Goal: Transaction & Acquisition: Obtain resource

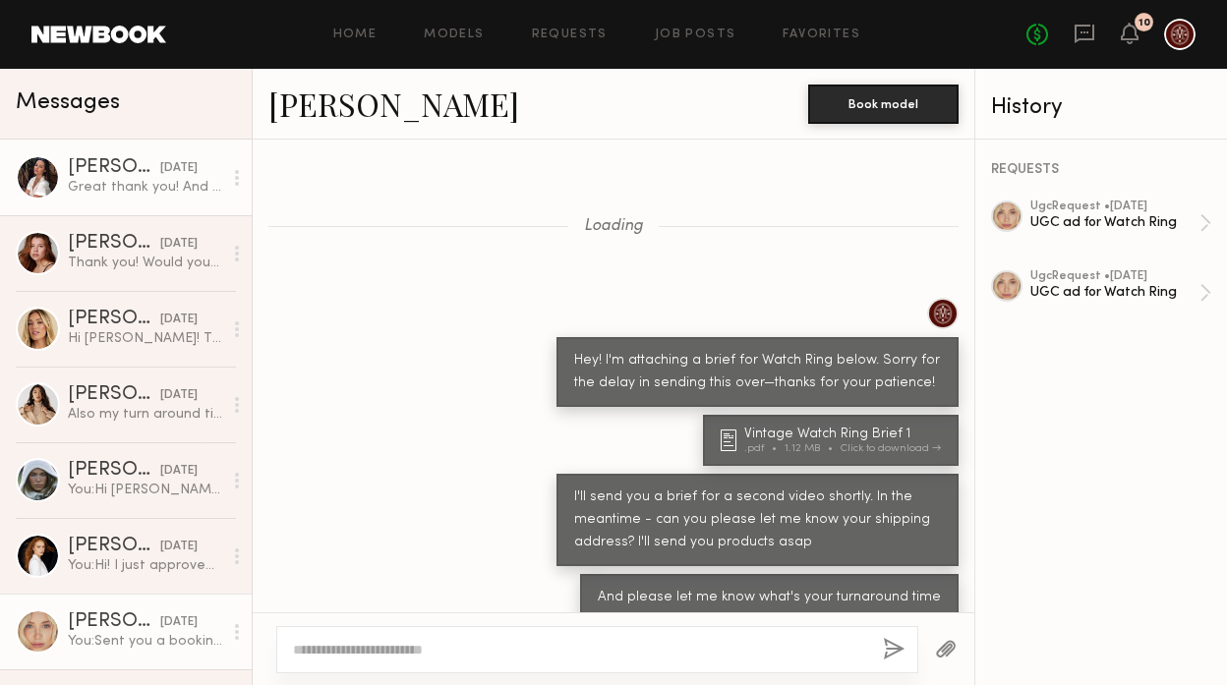
scroll to position [3997, 0]
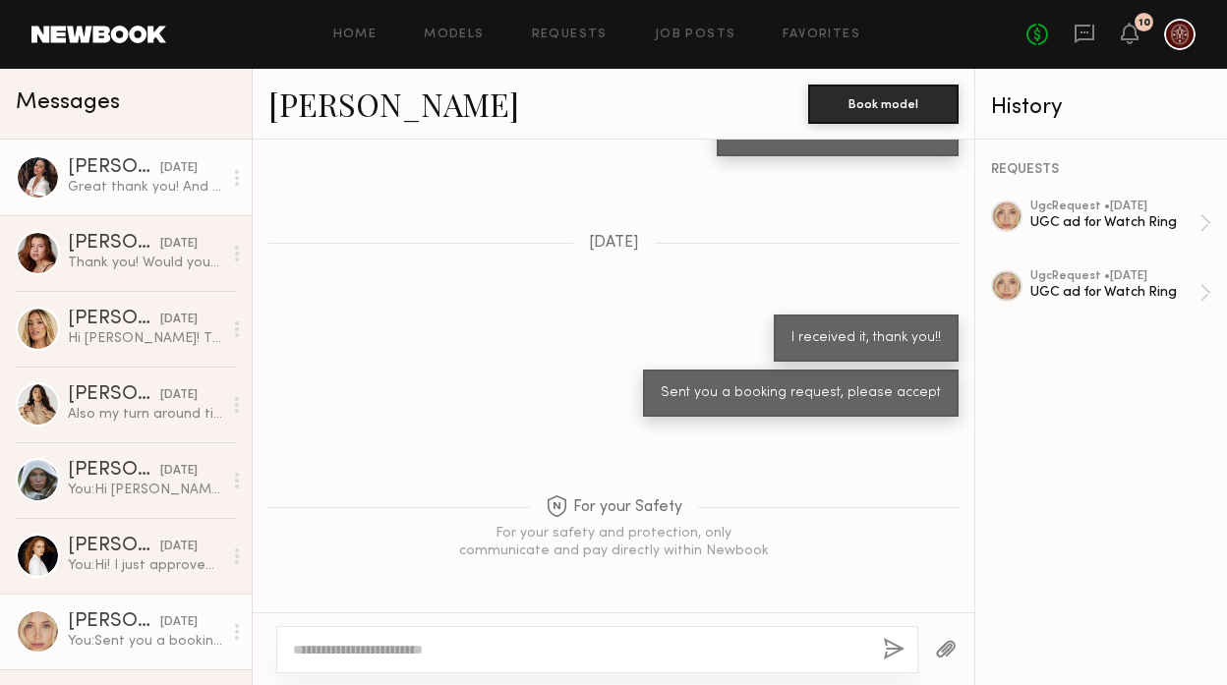
click at [109, 200] on link "[PERSON_NAME] [DATE] Great thank you! And looking forward to it, if you’re inte…" at bounding box center [126, 178] width 252 height 76
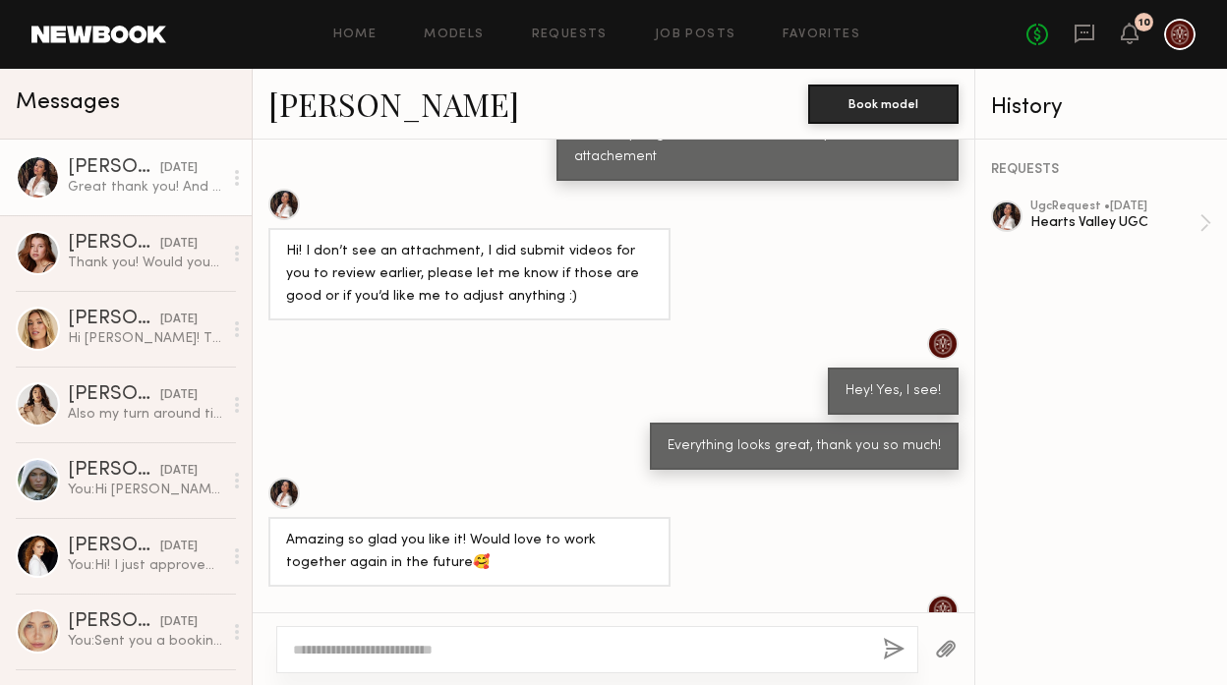
scroll to position [2568, 0]
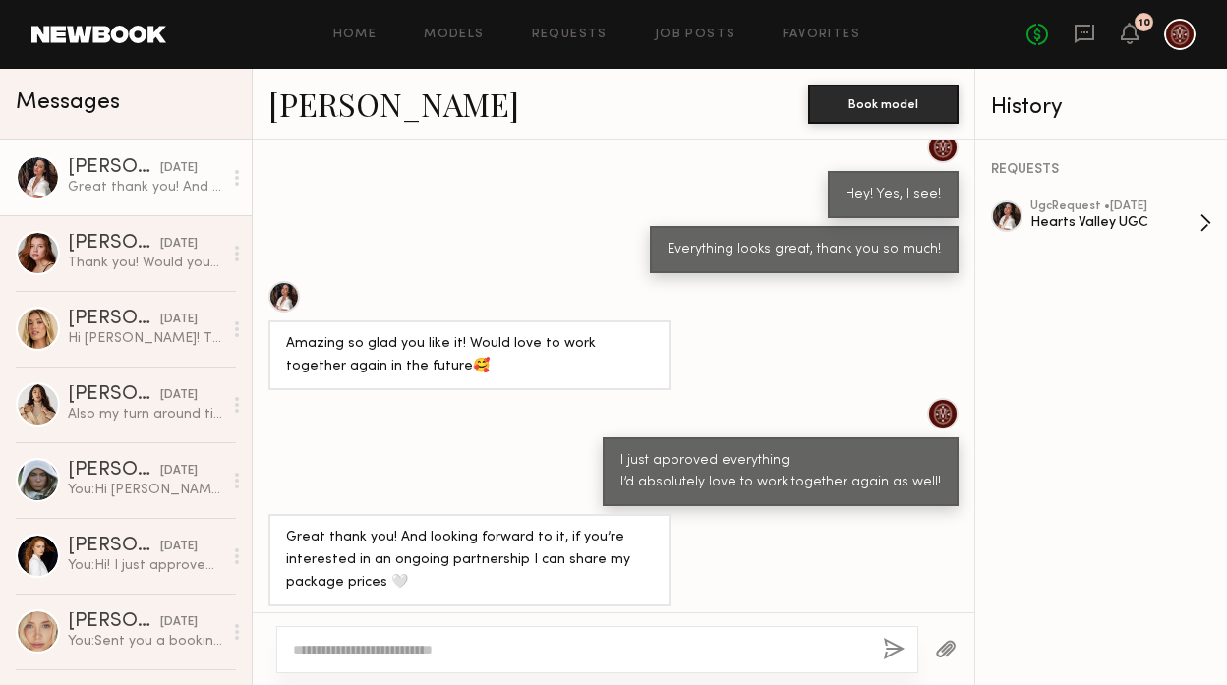
click at [1147, 212] on div "ugc Request • [DATE]" at bounding box center [1114, 207] width 169 height 13
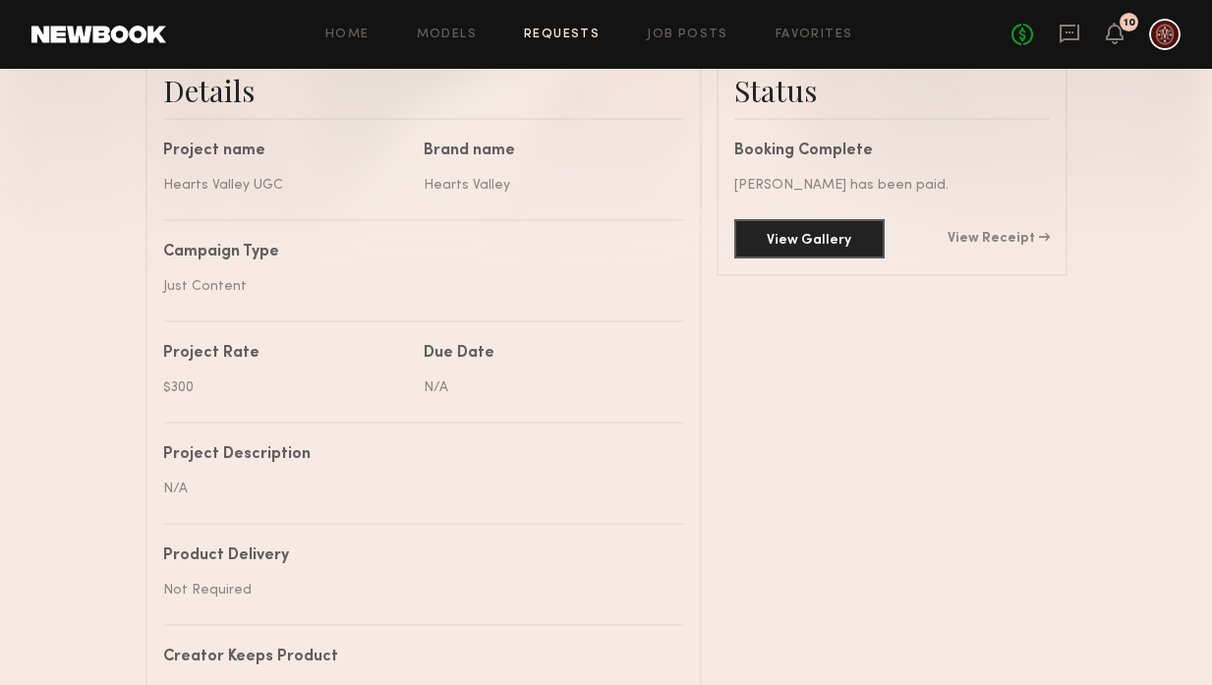
scroll to position [525, 0]
click at [800, 248] on button "View Gallery" at bounding box center [809, 236] width 150 height 39
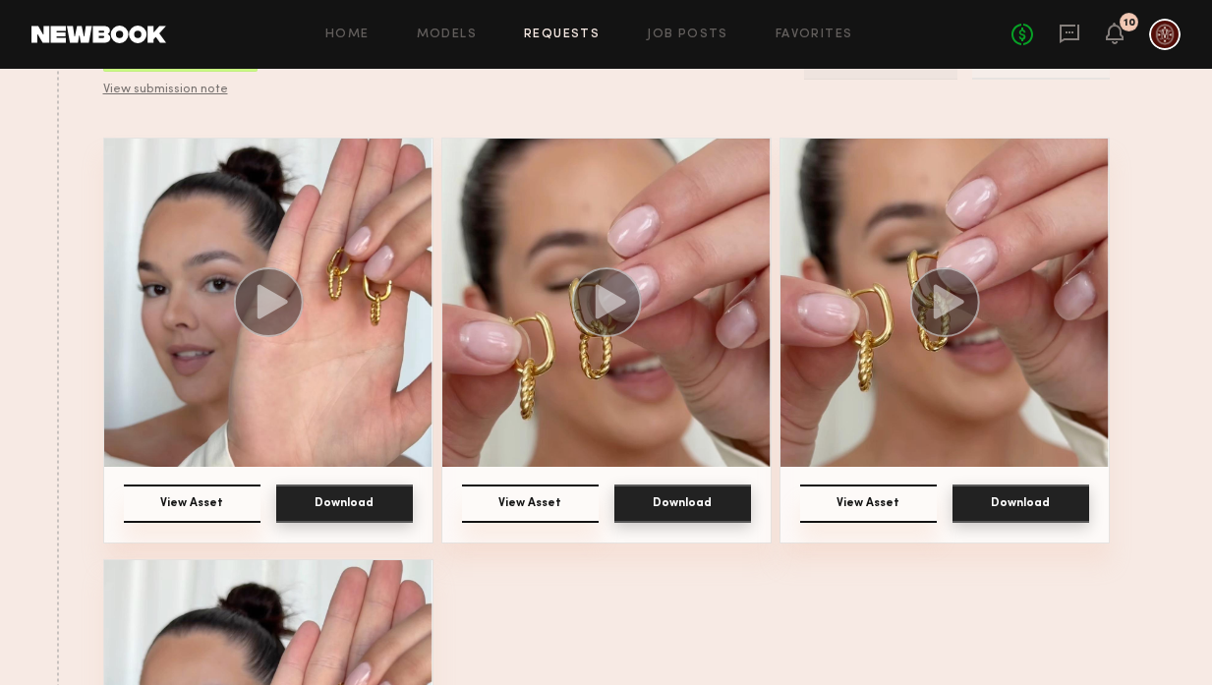
scroll to position [258, 0]
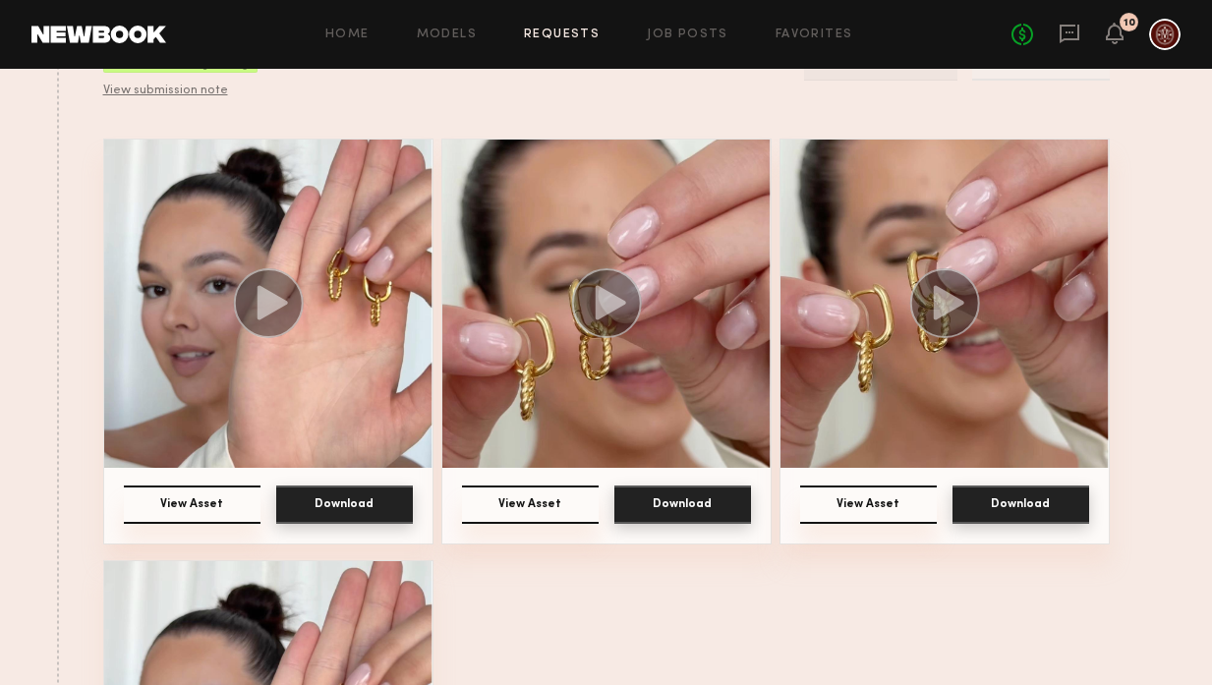
click at [529, 512] on button "View Asset" at bounding box center [530, 505] width 137 height 38
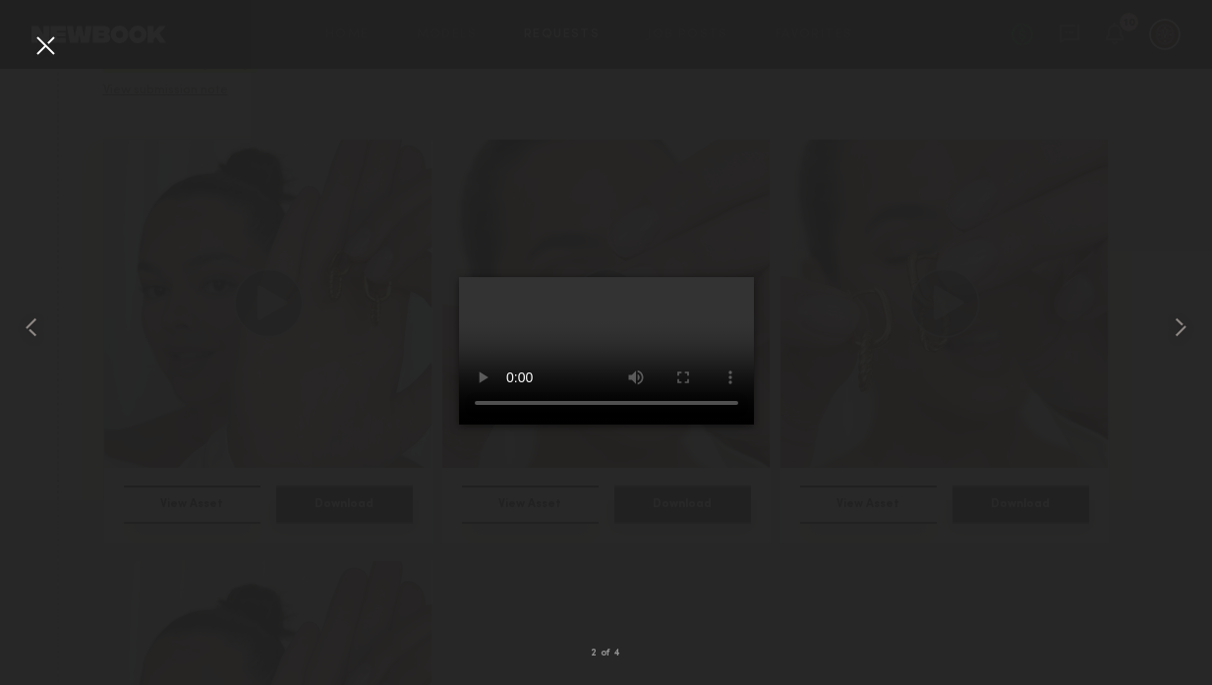
click at [815, 509] on div at bounding box center [606, 326] width 1212 height 591
click at [26, 44] on div at bounding box center [24, 326] width 48 height 591
click at [46, 45] on div at bounding box center [44, 44] width 31 height 31
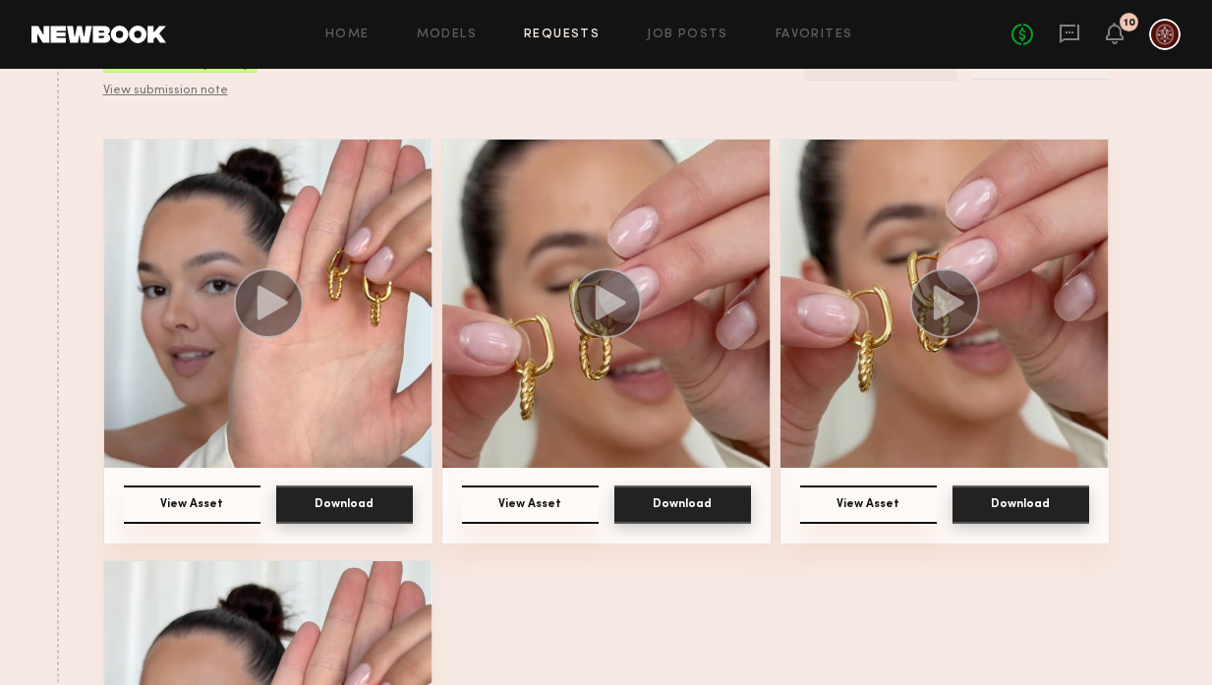
click at [897, 493] on button "View Asset" at bounding box center [868, 505] width 137 height 38
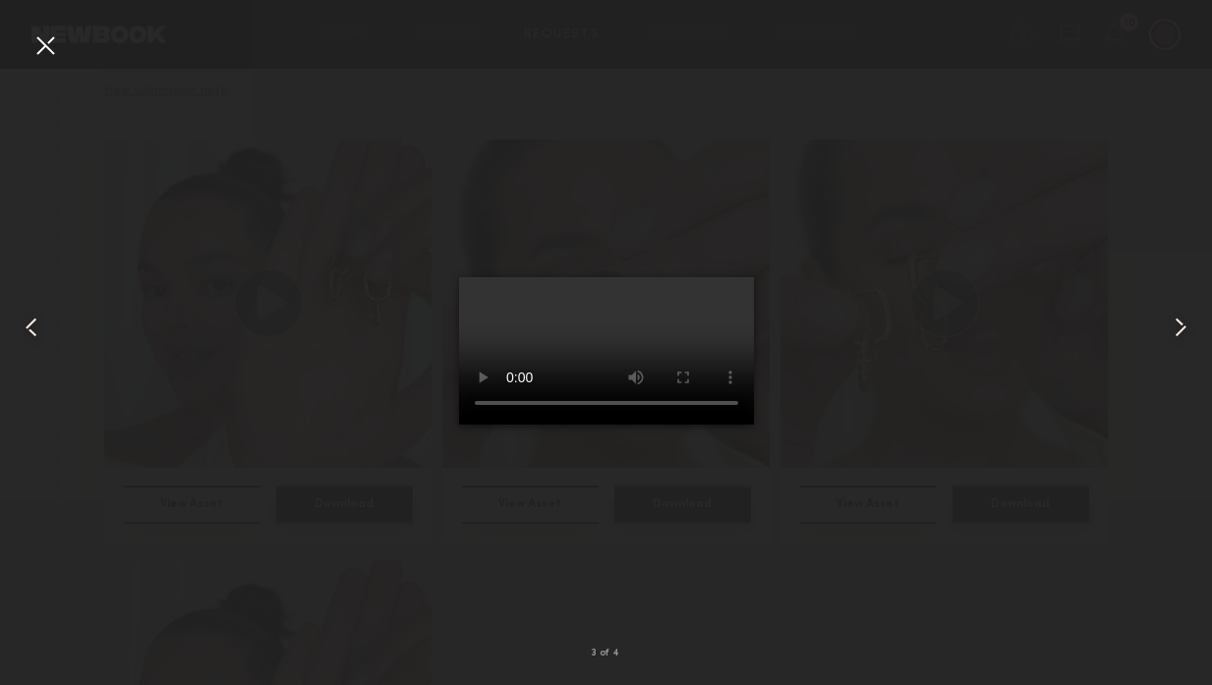
click at [817, 474] on div at bounding box center [606, 326] width 1212 height 591
click at [27, 314] on common-icon at bounding box center [31, 327] width 31 height 31
click at [598, 396] on video at bounding box center [606, 350] width 295 height 147
click at [29, 43] on div at bounding box center [44, 44] width 31 height 31
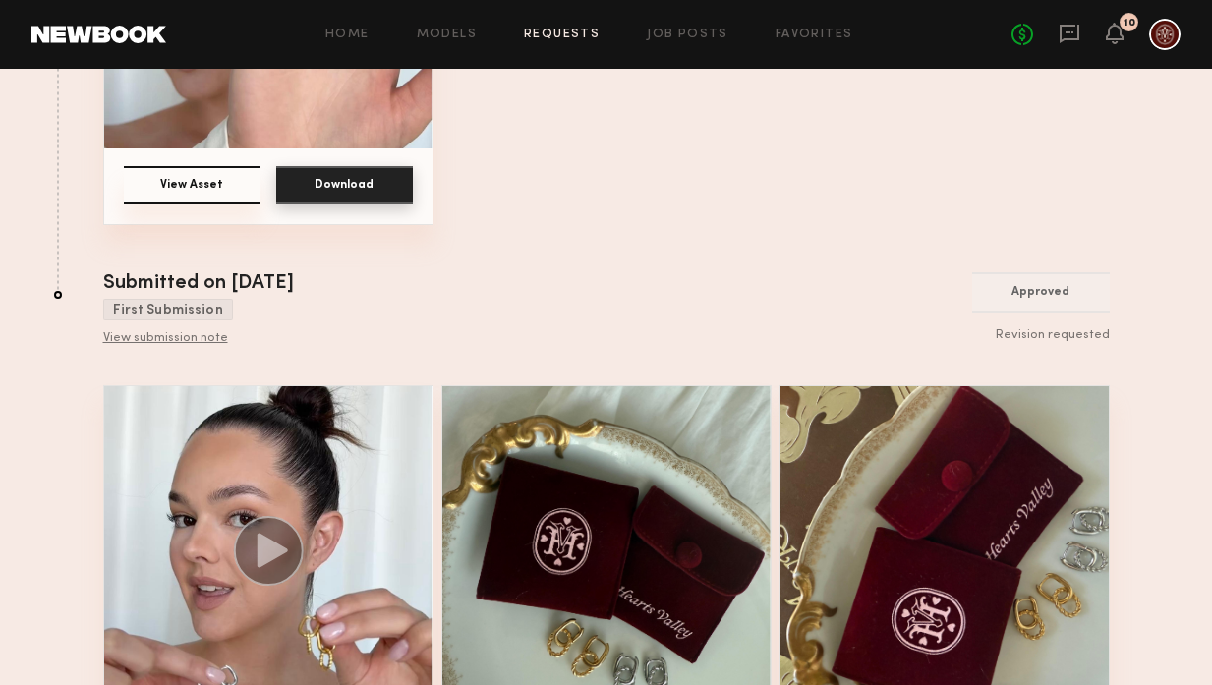
scroll to position [1001, 0]
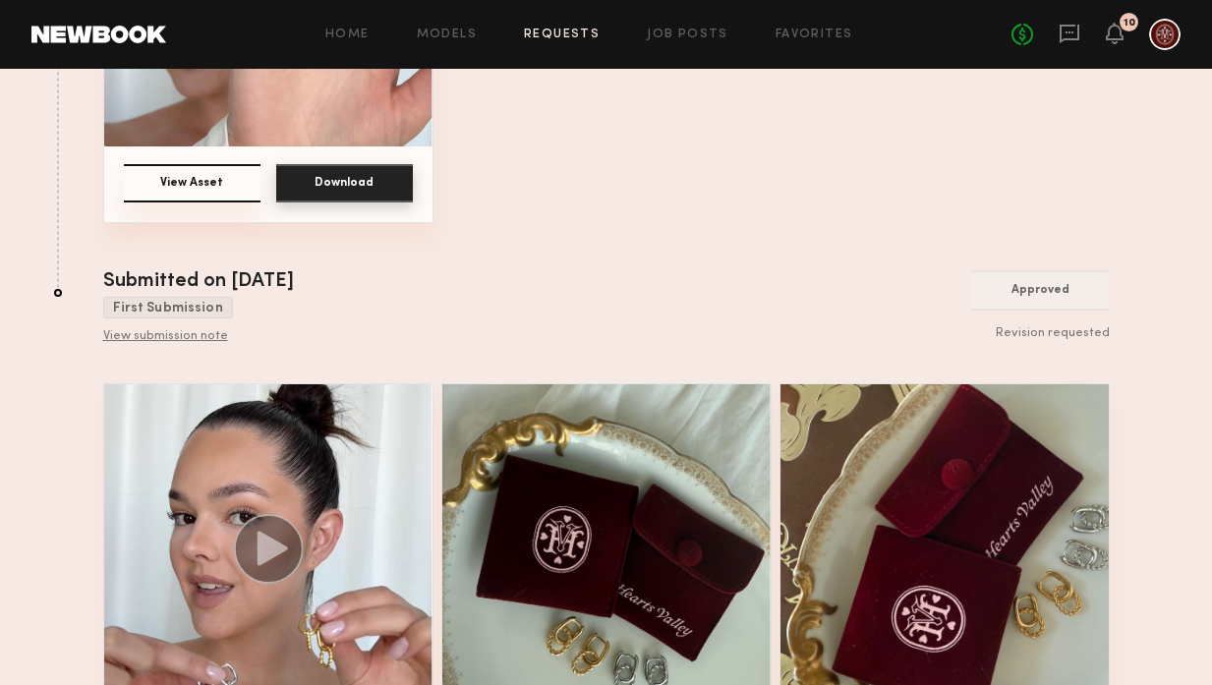
click at [212, 175] on button "View Asset" at bounding box center [192, 183] width 137 height 38
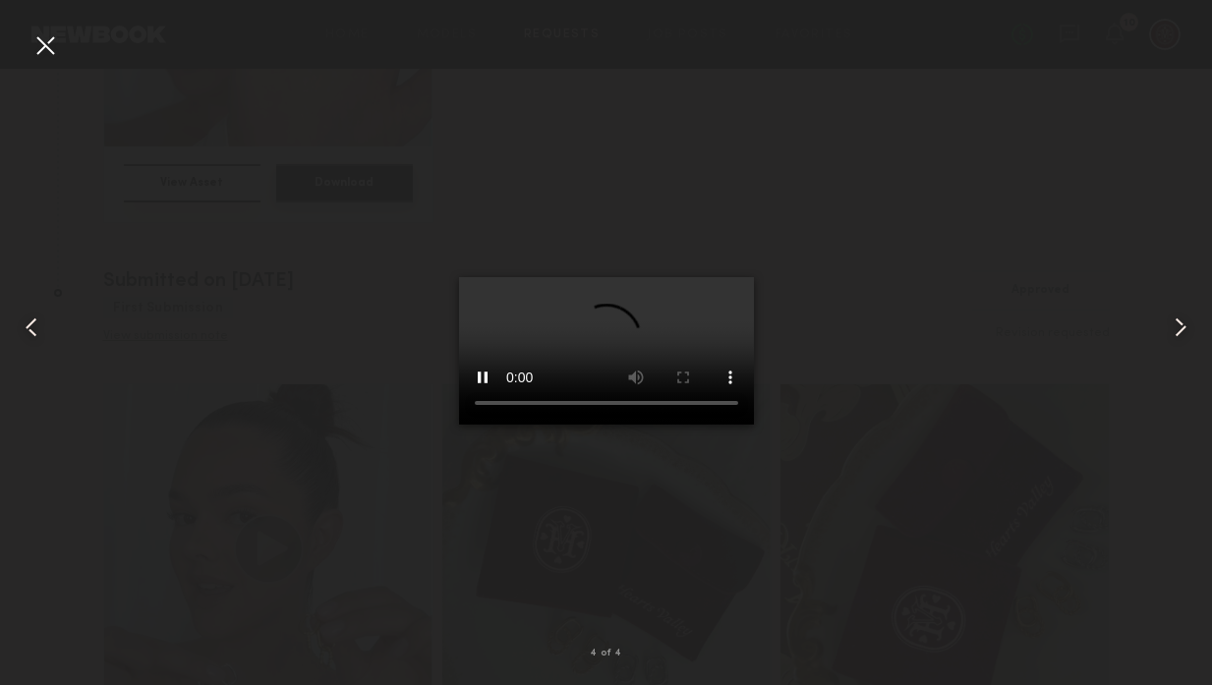
click at [34, 58] on div at bounding box center [44, 44] width 31 height 31
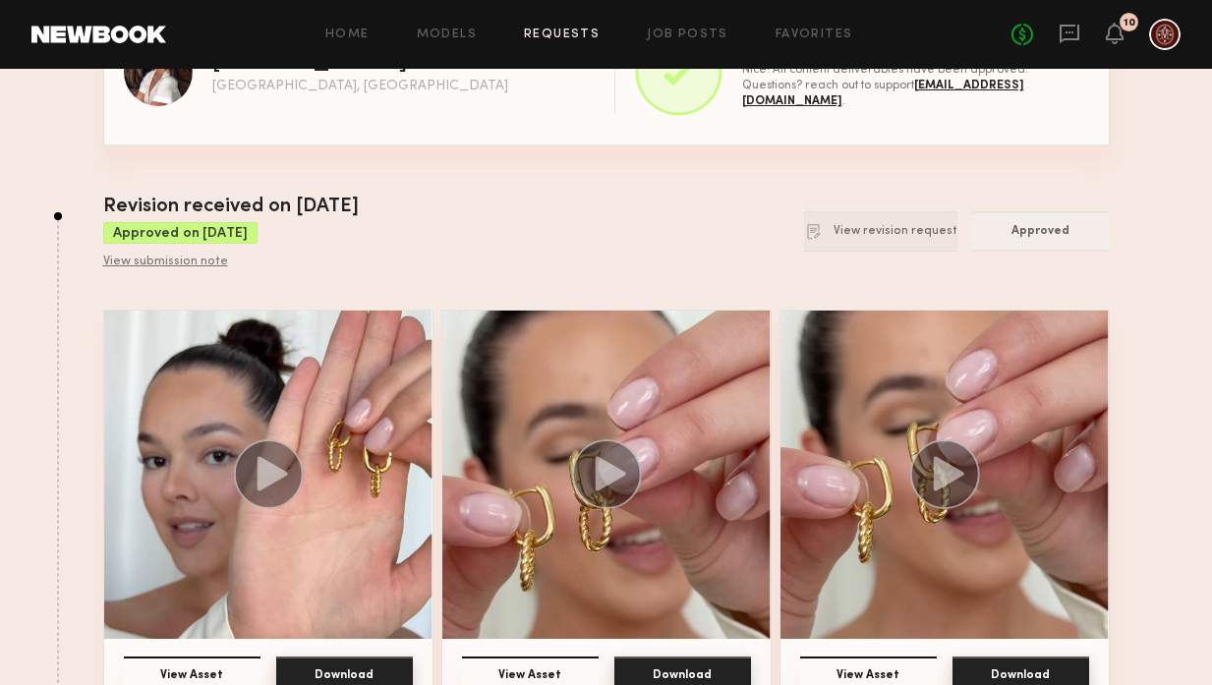
scroll to position [0, 0]
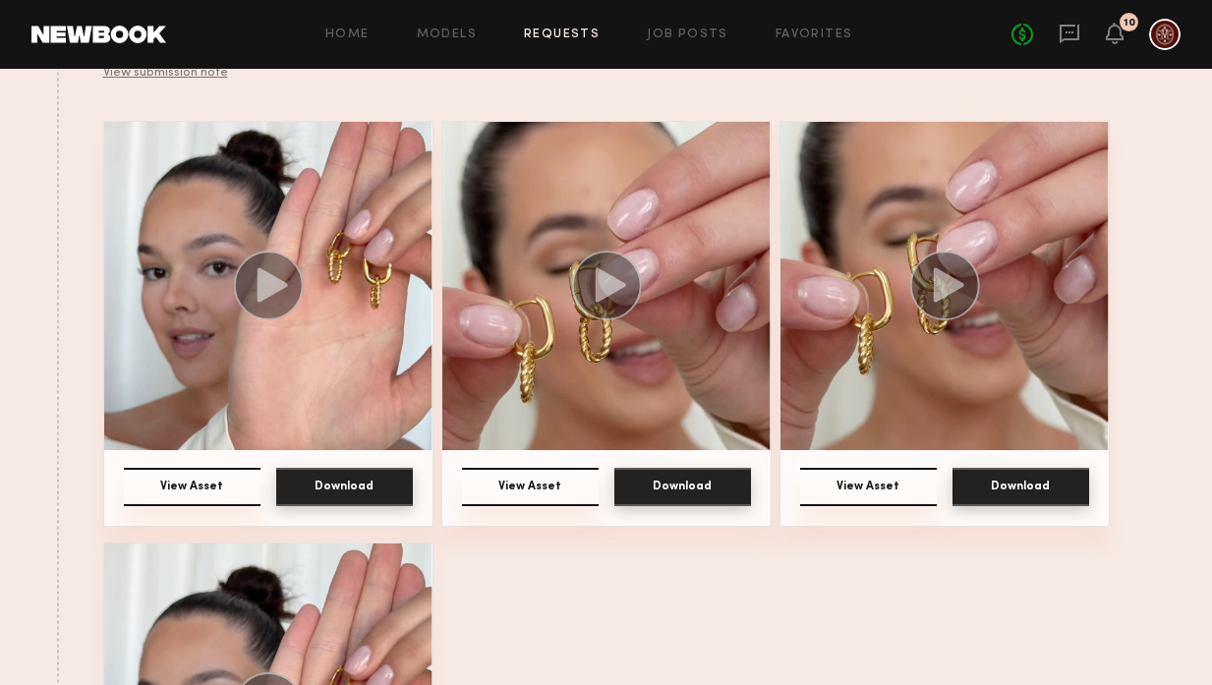
scroll to position [276, 0]
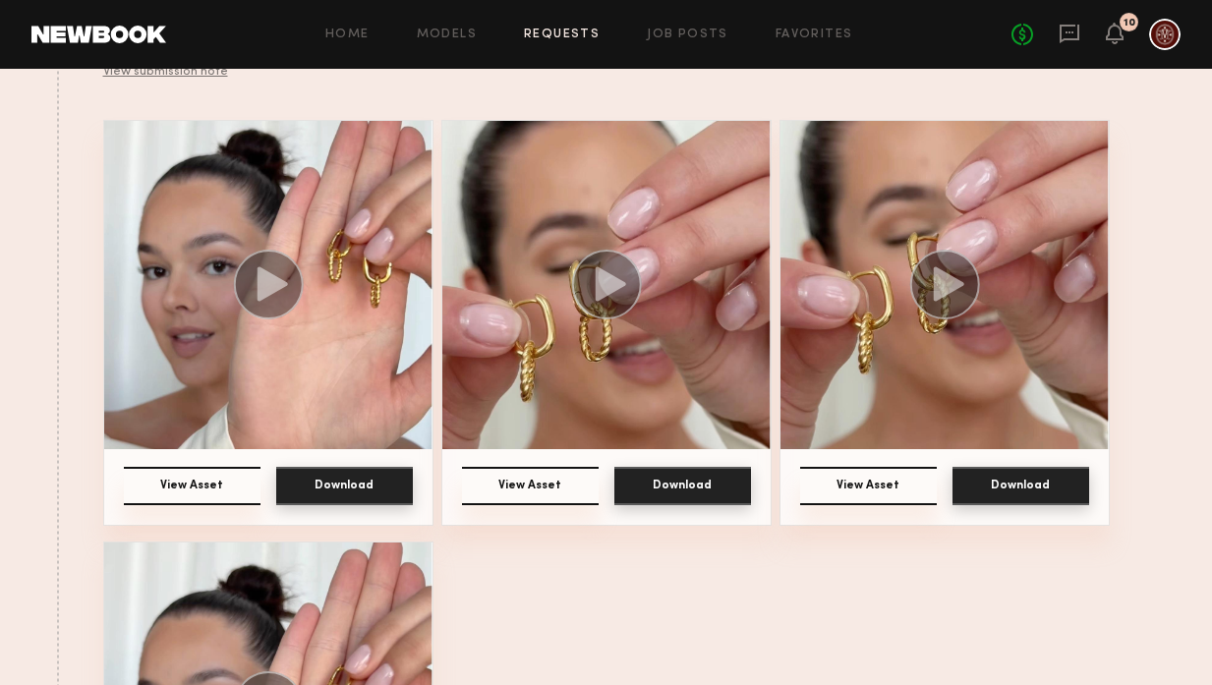
click at [347, 359] on img at bounding box center [268, 285] width 328 height 328
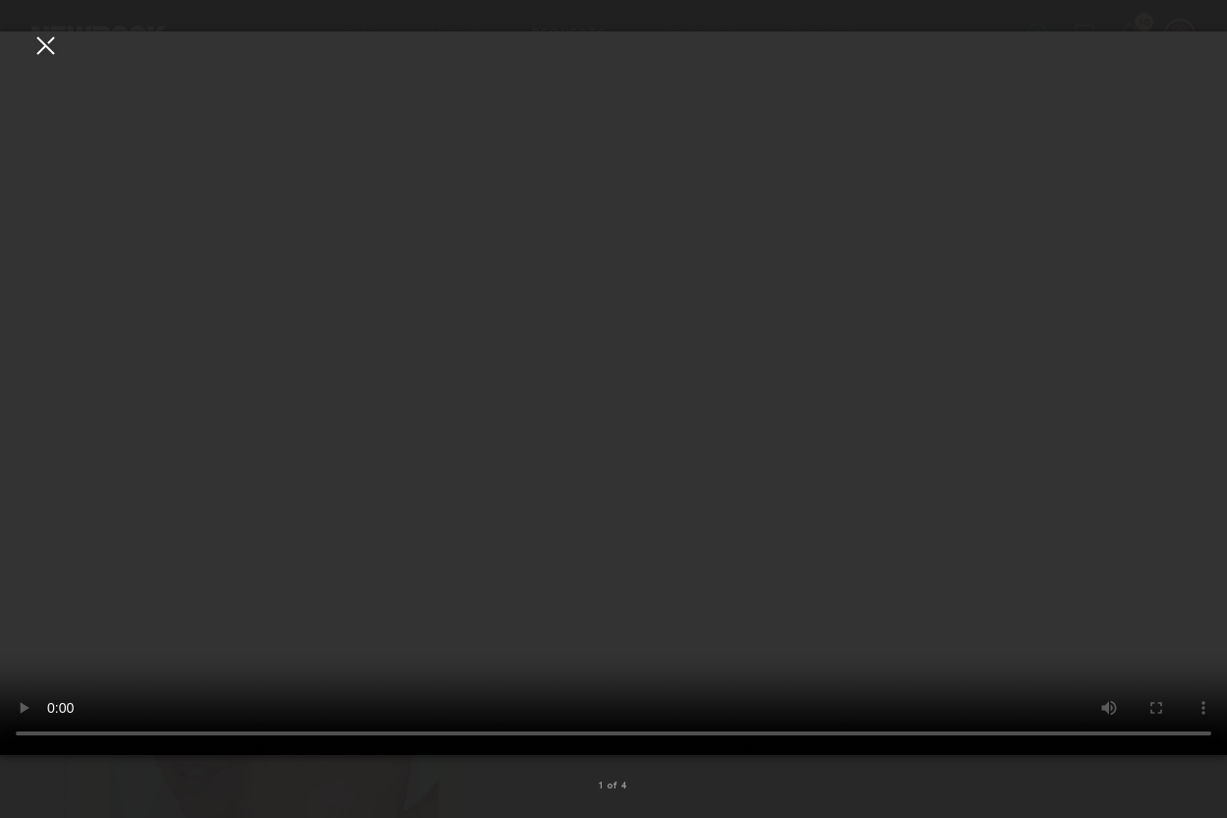
click at [968, 114] on video at bounding box center [613, 393] width 1227 height 724
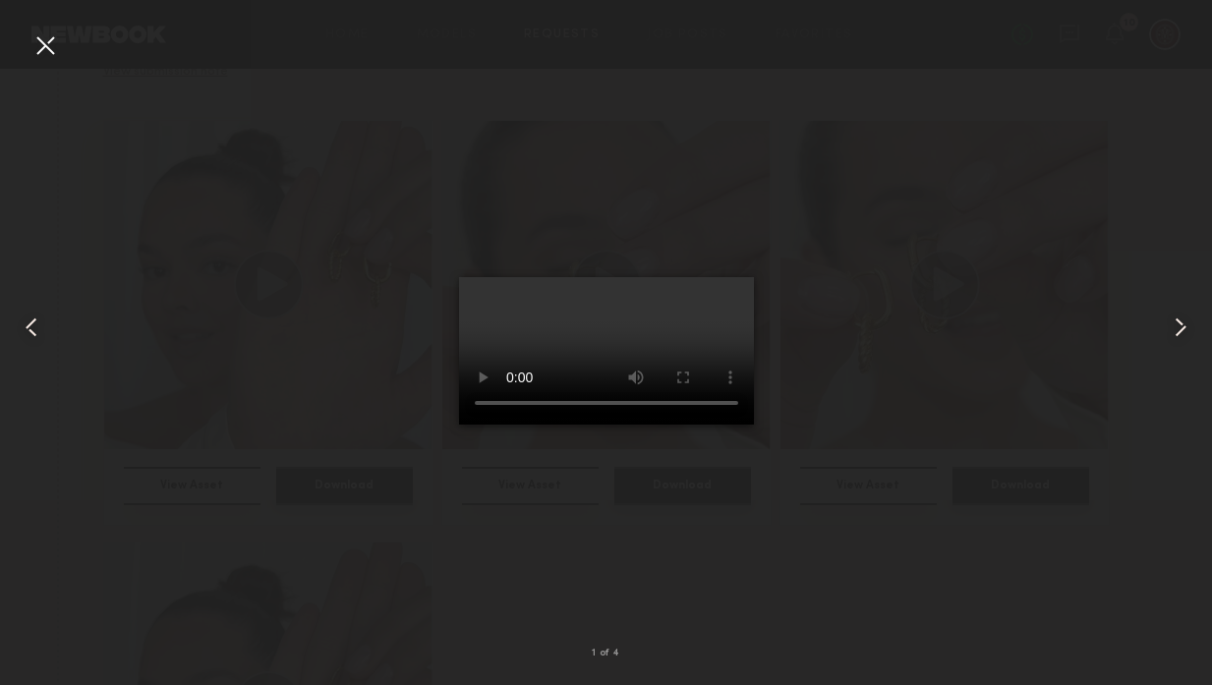
click at [659, 425] on video at bounding box center [606, 350] width 295 height 147
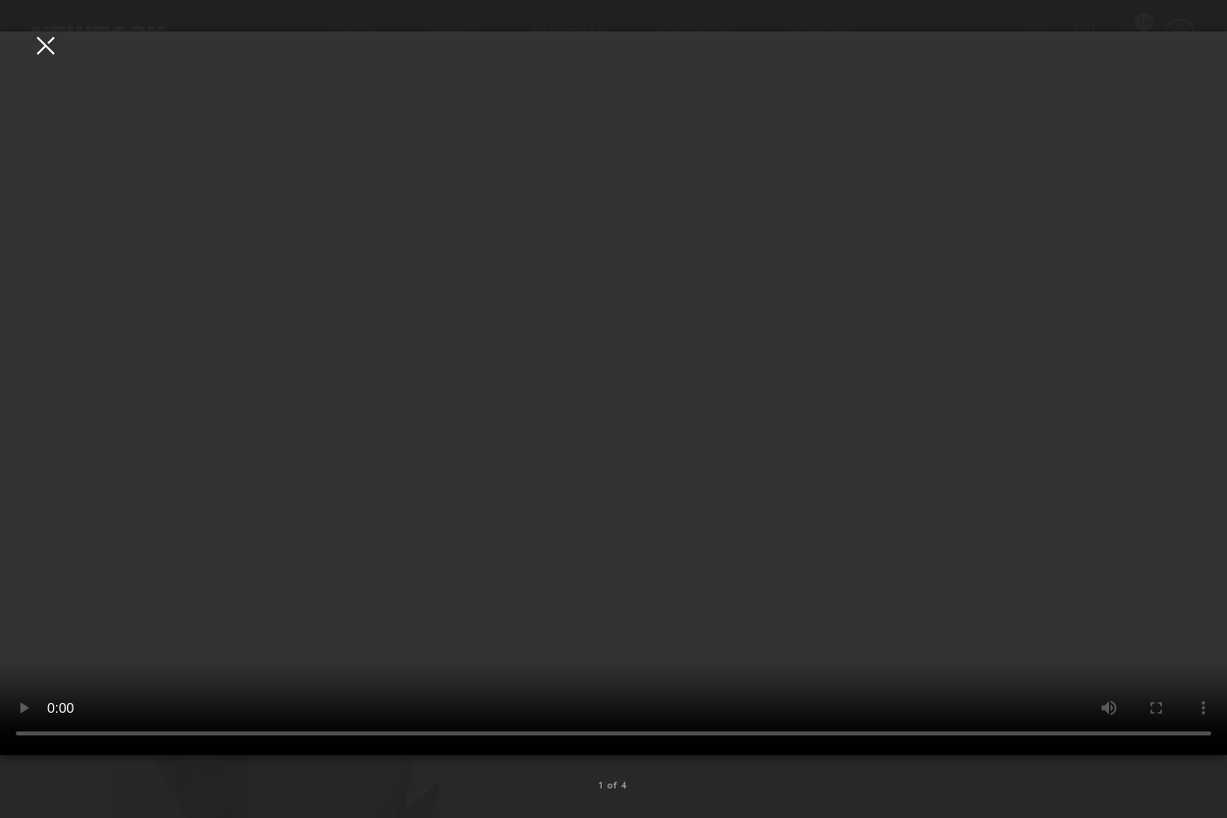
click at [548, 358] on video at bounding box center [613, 393] width 1227 height 724
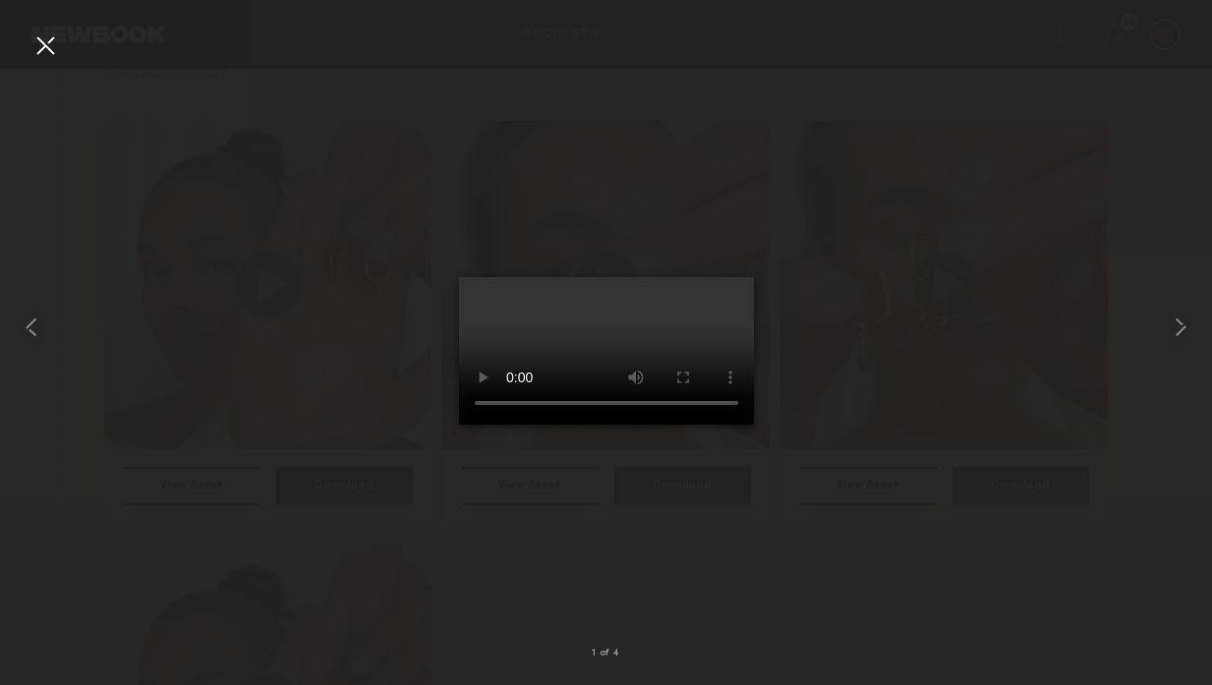
click at [32, 54] on div at bounding box center [44, 44] width 31 height 31
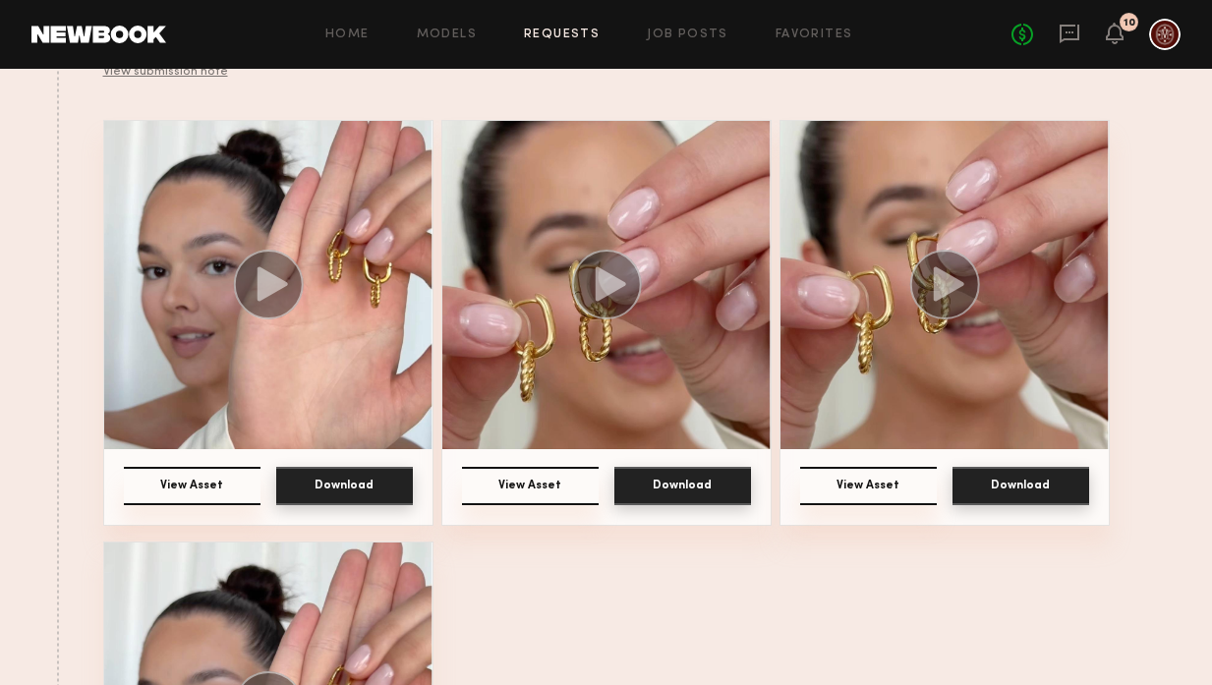
click at [209, 480] on button "View Asset" at bounding box center [192, 486] width 137 height 38
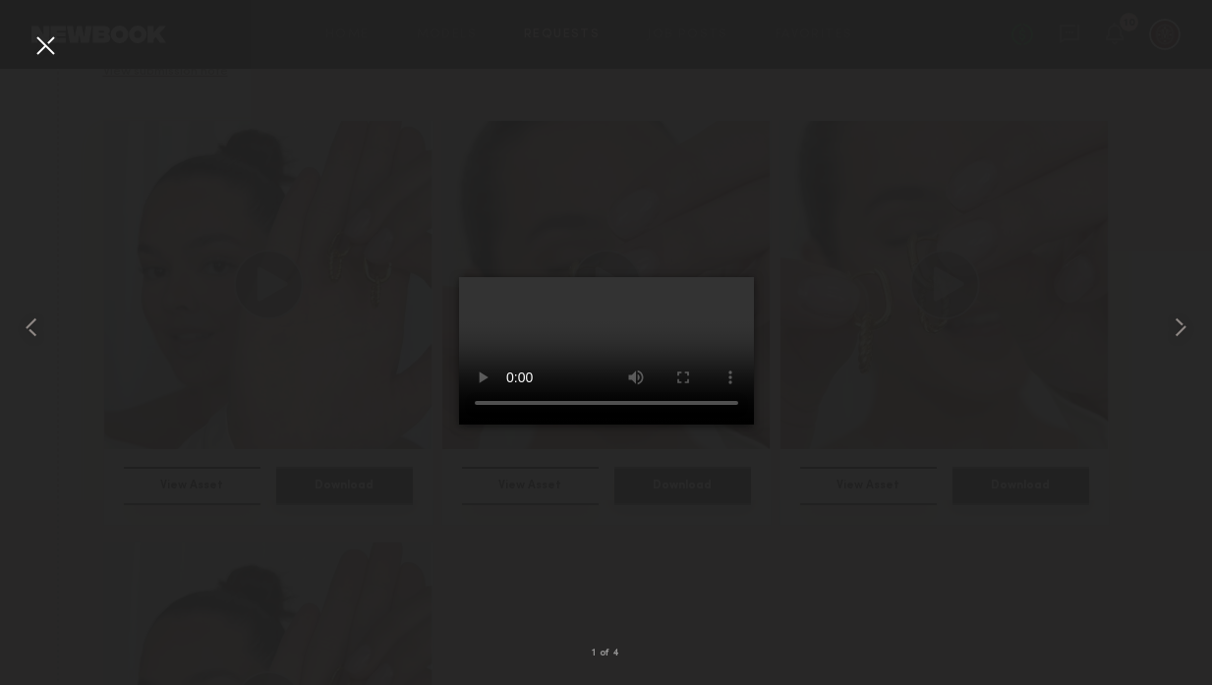
click at [55, 53] on div at bounding box center [44, 44] width 31 height 31
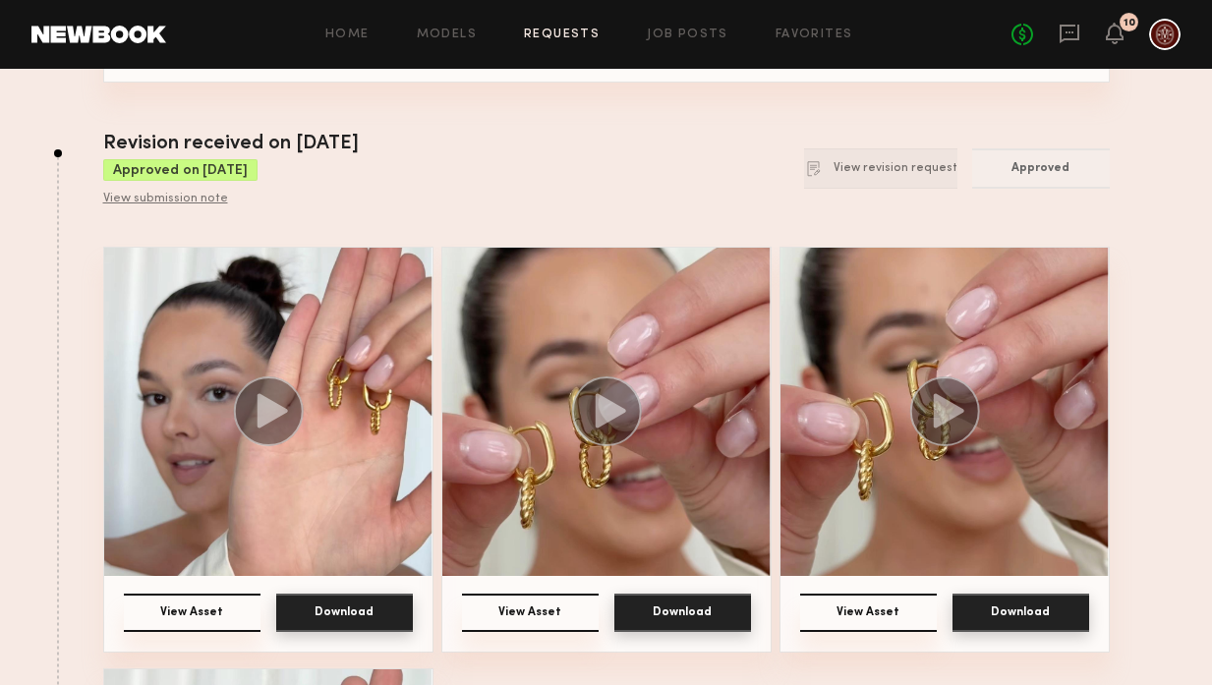
scroll to position [148, 0]
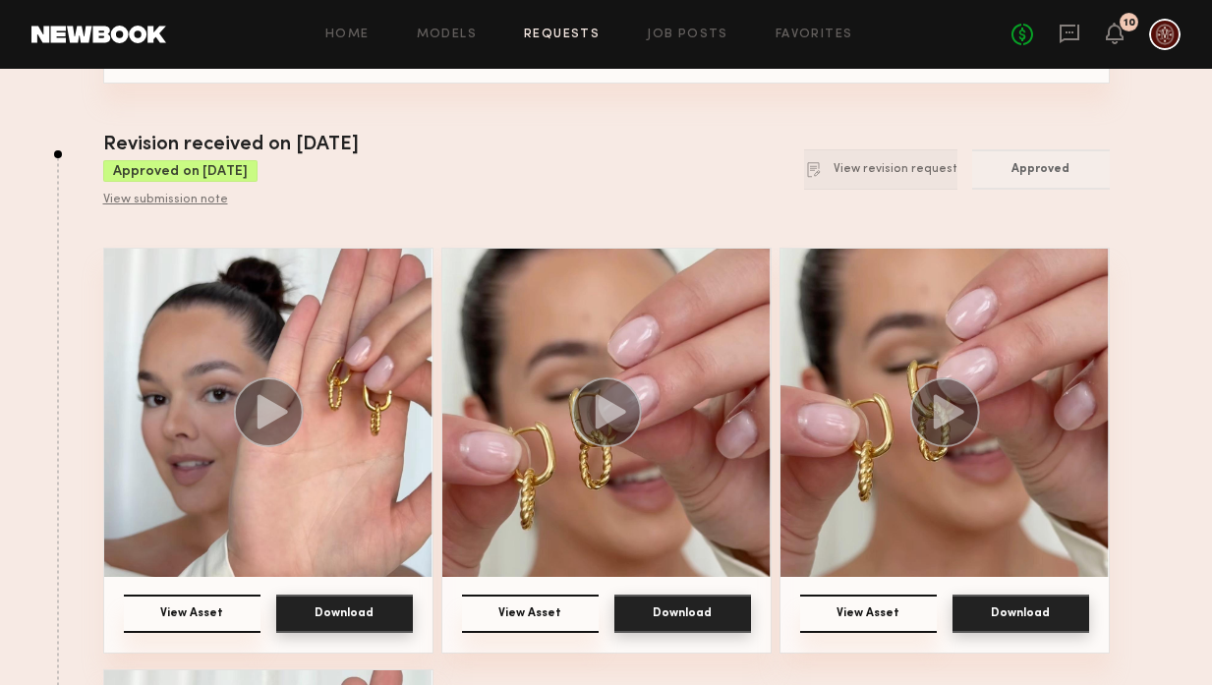
click at [632, 147] on div "Revision received on 09/11/2025 Approved on 09/11/2025 View submission note Vie…" at bounding box center [606, 170] width 1007 height 78
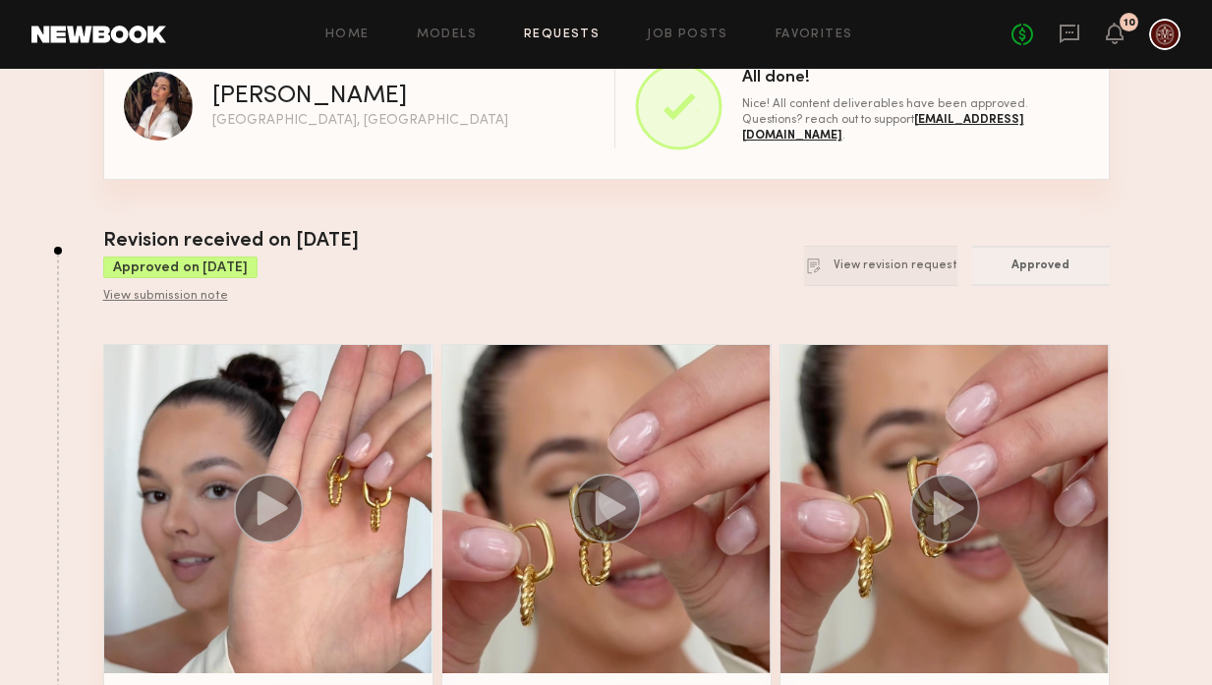
scroll to position [53, 0]
drag, startPoint x: 110, startPoint y: 244, endPoint x: 451, endPoint y: 265, distance: 341.8
click at [451, 265] on div "Revision received on 09/11/2025 Approved on 09/11/2025 View submission note Vie…" at bounding box center [606, 265] width 1007 height 78
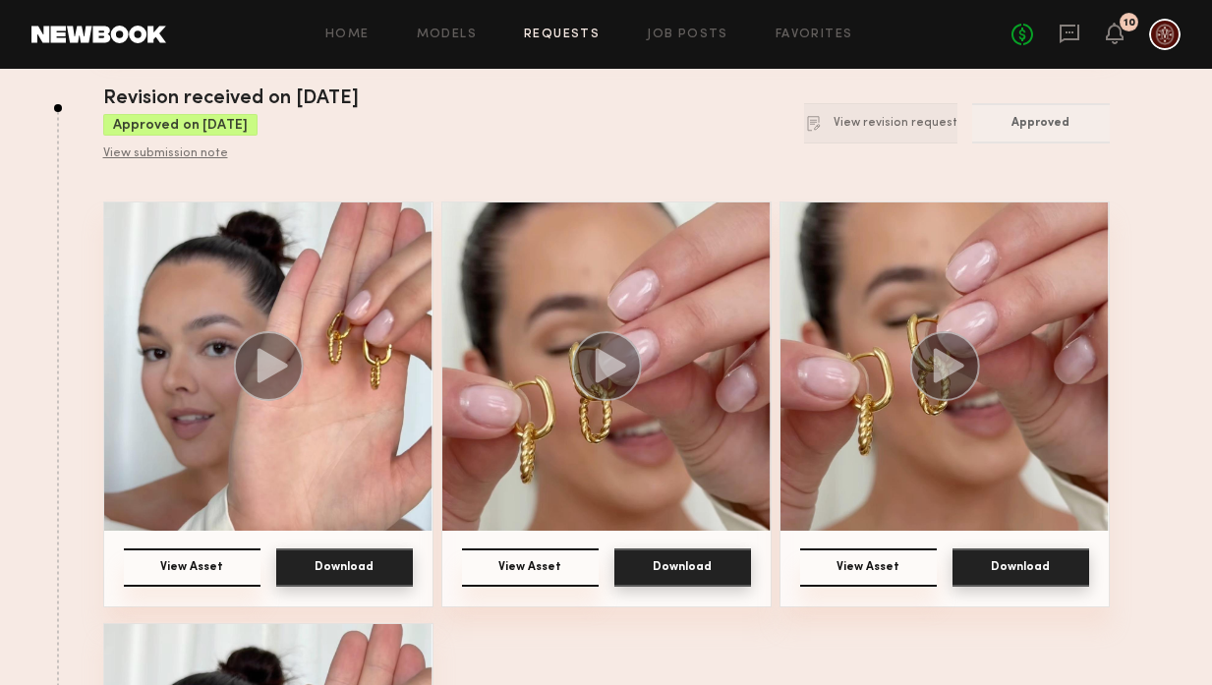
scroll to position [197, 0]
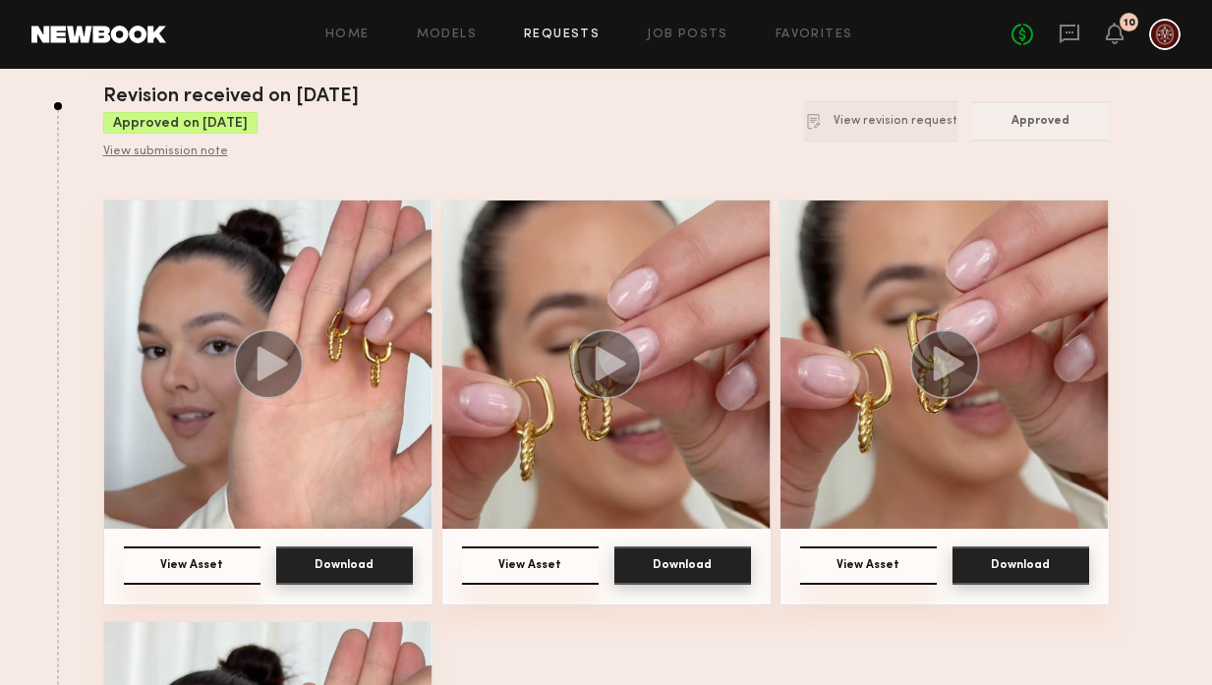
click at [492, 117] on div "Revision received on 09/11/2025 Approved on 09/11/2025 View submission note Vie…" at bounding box center [606, 122] width 1007 height 78
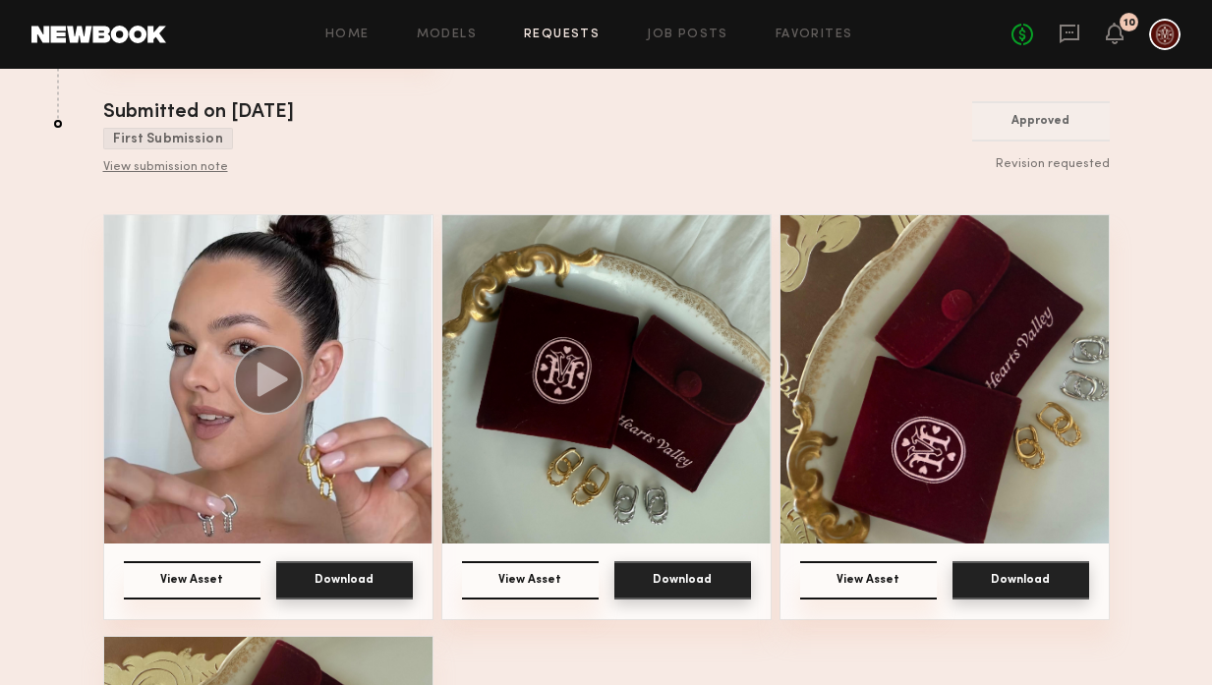
scroll to position [1168, 0]
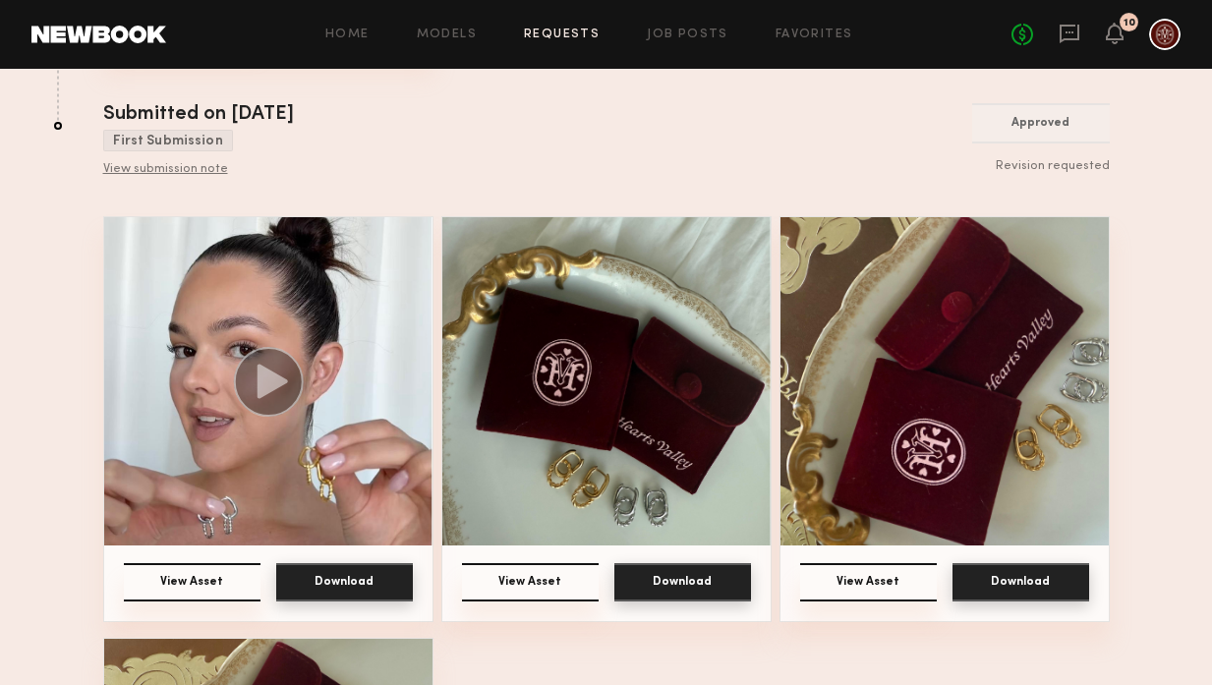
click at [192, 588] on button "View Asset" at bounding box center [192, 582] width 137 height 38
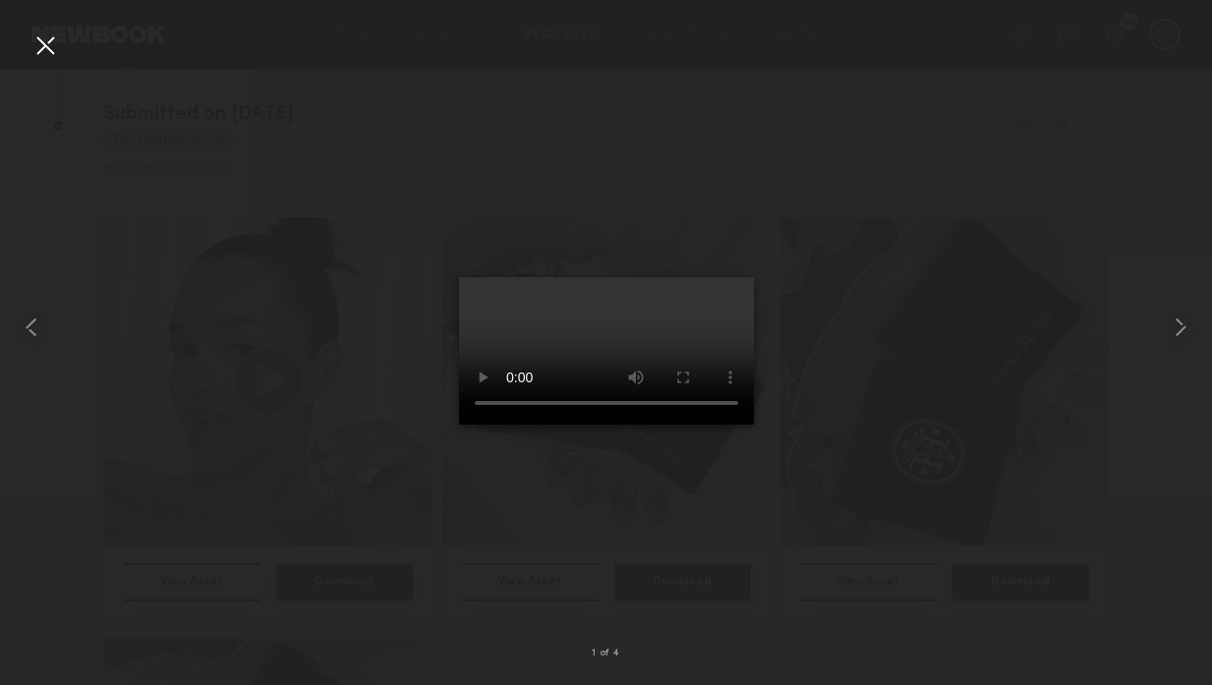
click at [45, 58] on div at bounding box center [44, 44] width 31 height 31
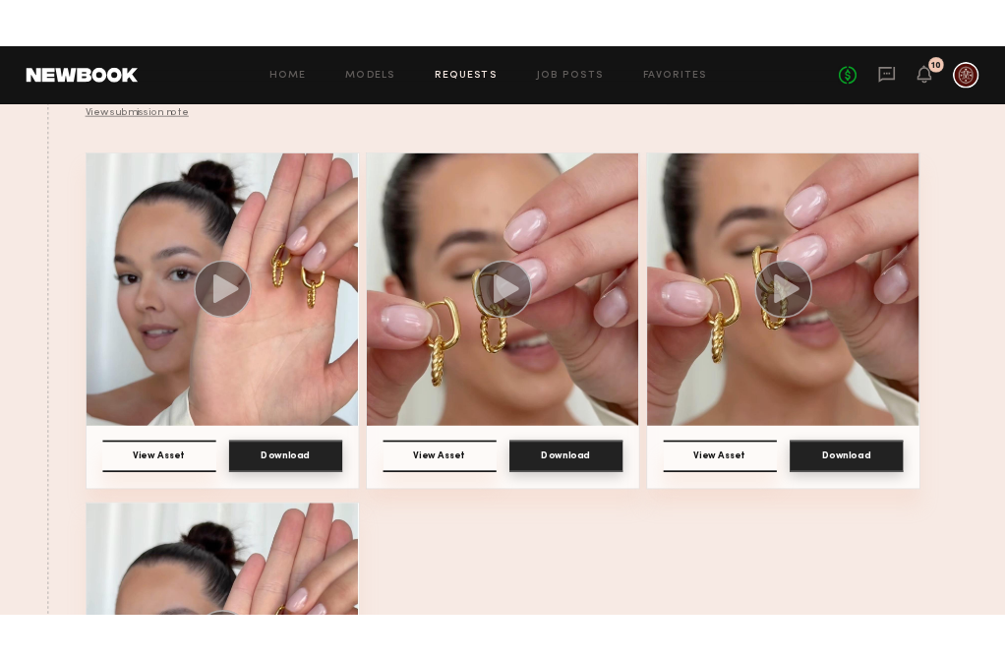
scroll to position [266, 0]
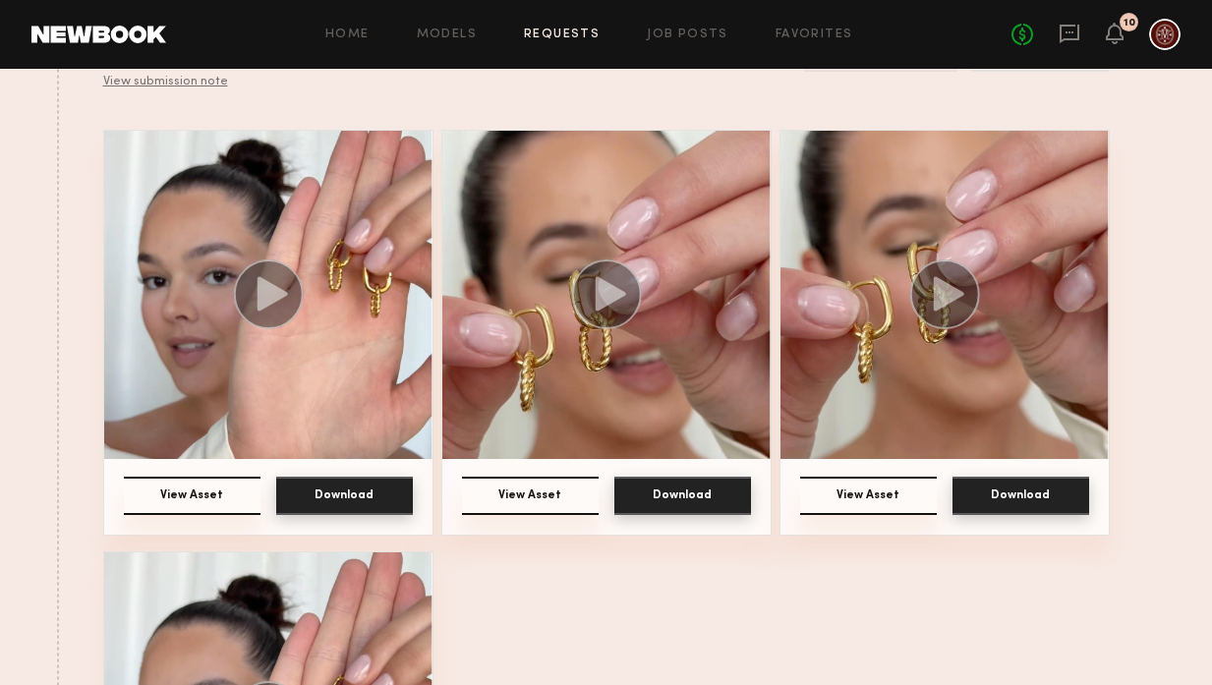
click at [596, 367] on img at bounding box center [606, 295] width 328 height 328
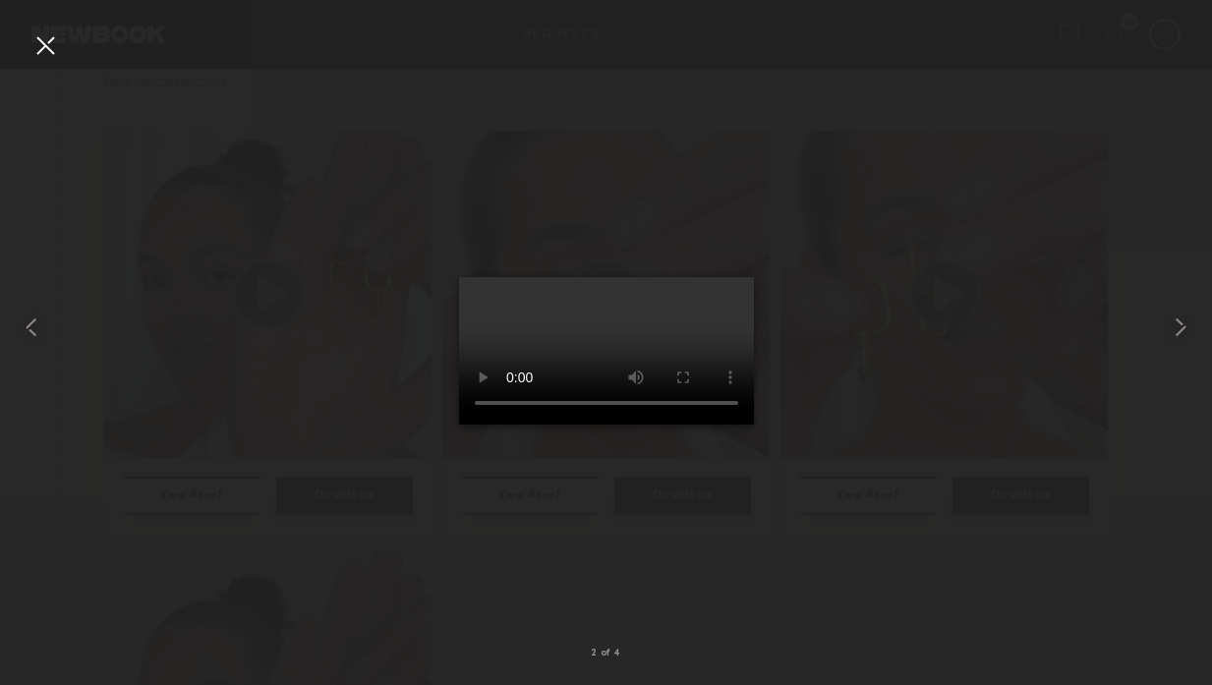
click at [42, 40] on div at bounding box center [44, 44] width 31 height 31
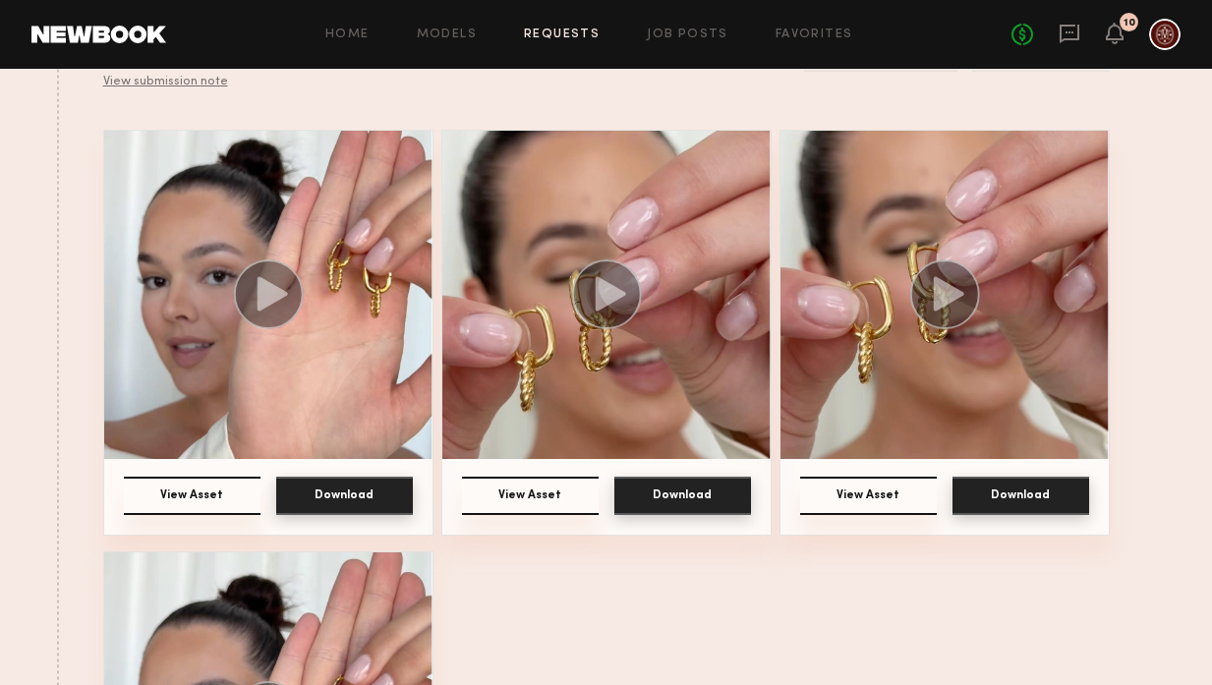
click at [304, 341] on img at bounding box center [268, 295] width 328 height 328
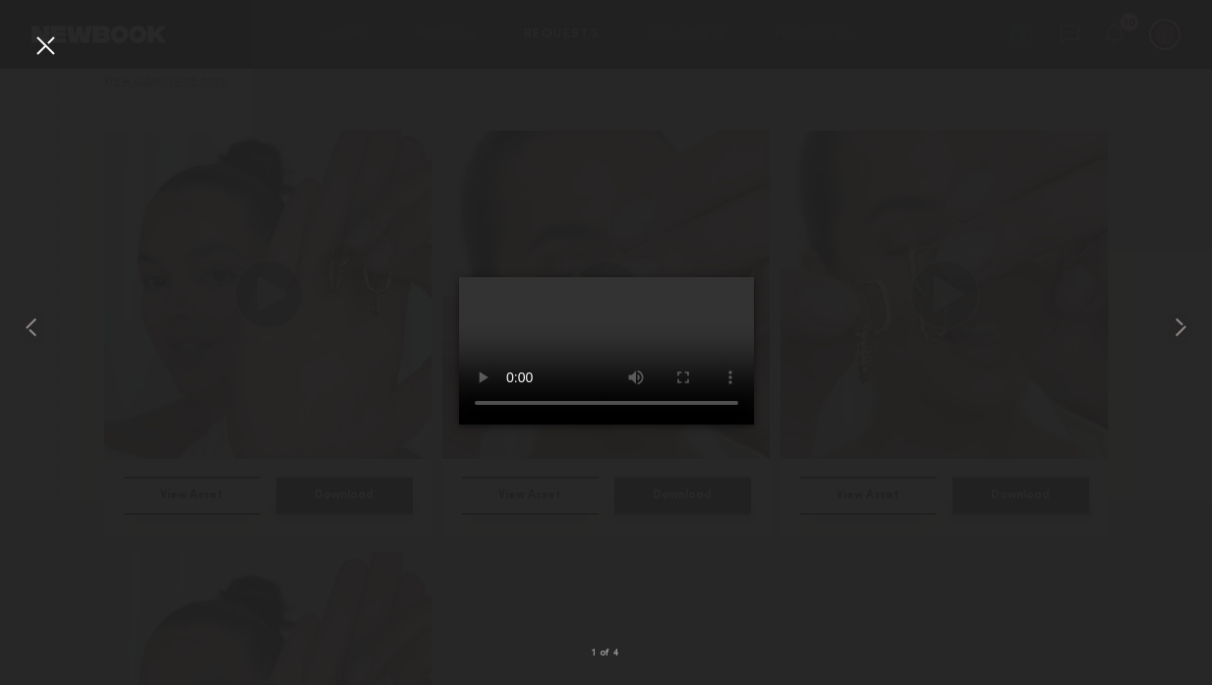
click at [56, 55] on div at bounding box center [44, 44] width 31 height 31
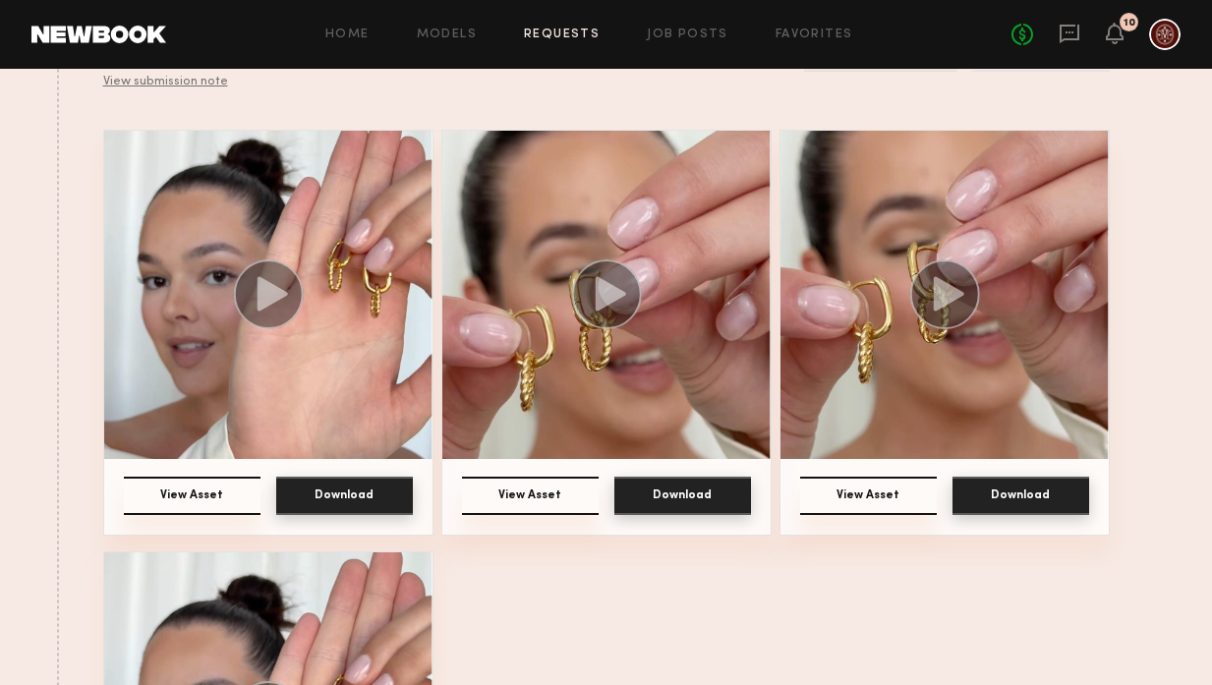
click at [633, 373] on img at bounding box center [606, 295] width 328 height 328
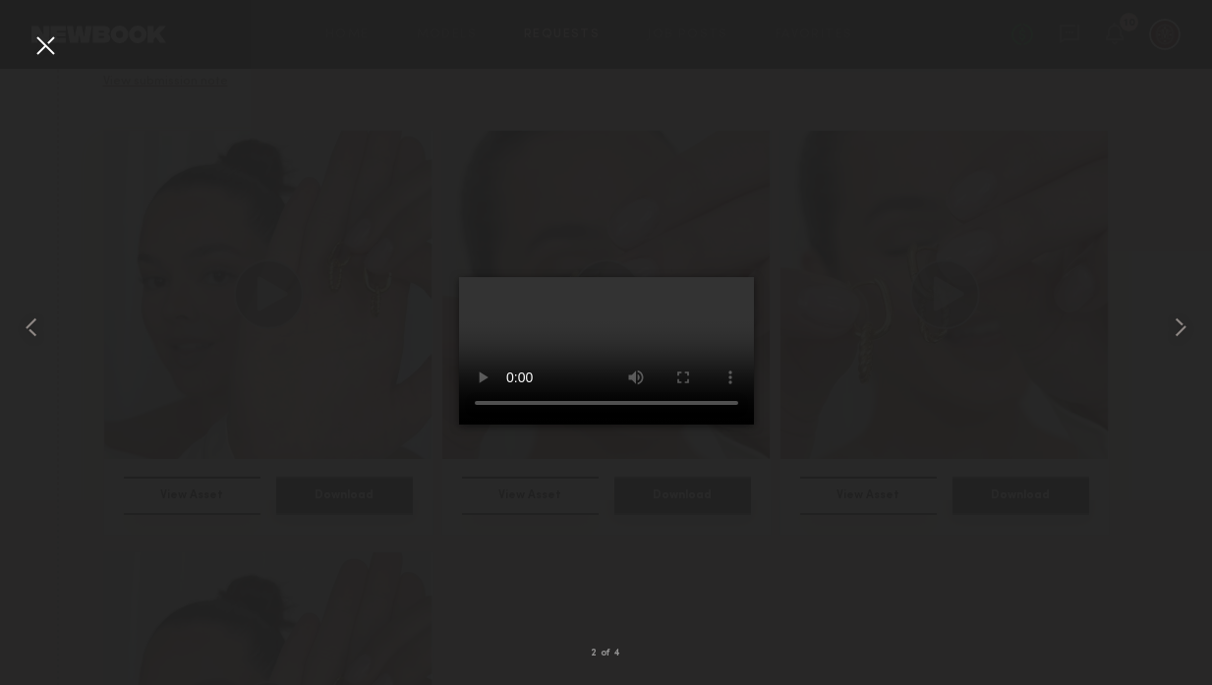
click at [676, 425] on video at bounding box center [606, 350] width 295 height 147
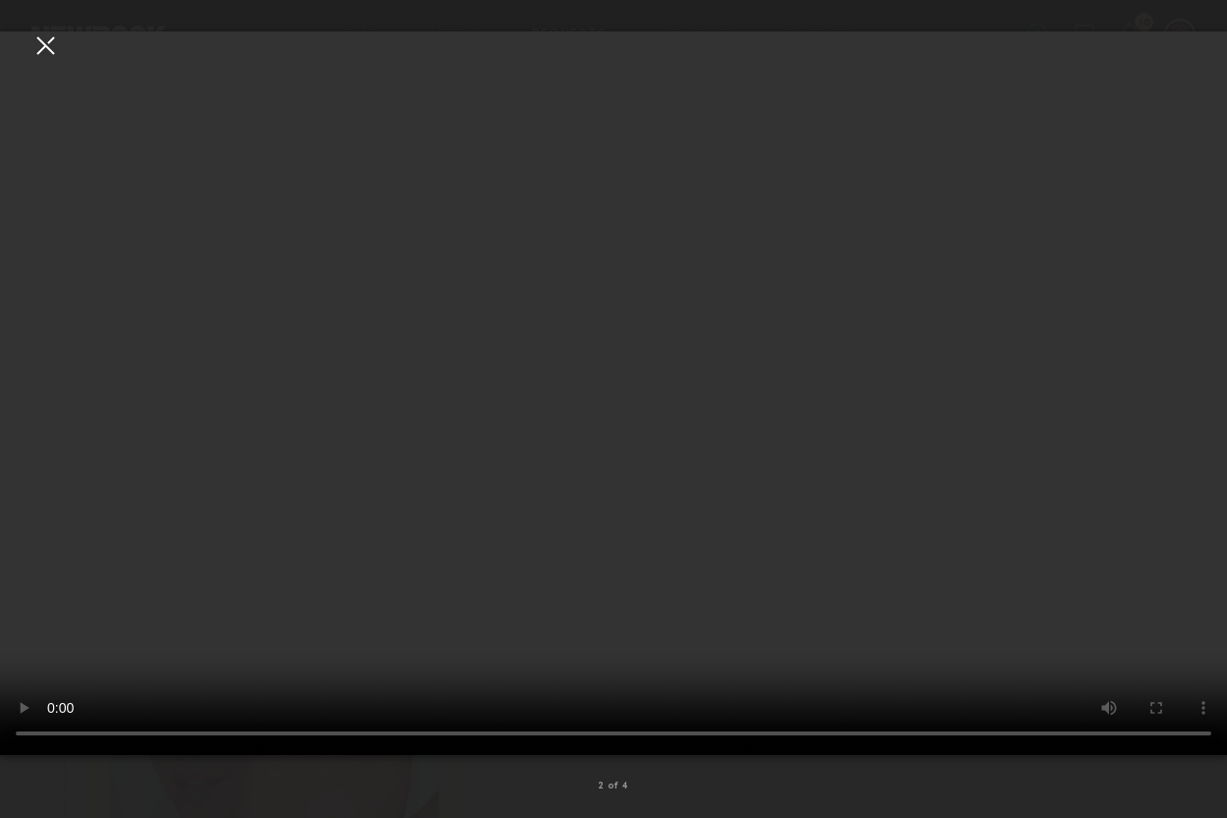
click at [664, 574] on video at bounding box center [613, 393] width 1227 height 724
click at [588, 322] on video at bounding box center [613, 393] width 1227 height 724
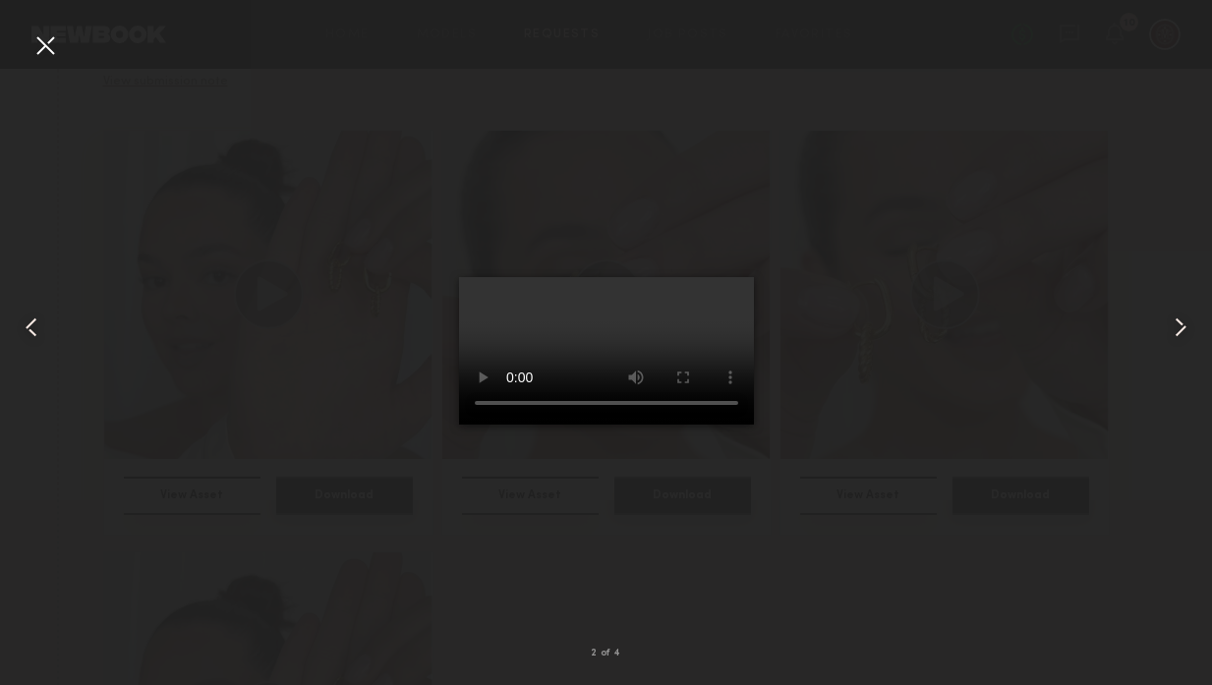
click at [615, 345] on video at bounding box center [606, 350] width 295 height 147
click at [866, 284] on div at bounding box center [606, 326] width 1212 height 591
click at [43, 60] on div at bounding box center [44, 44] width 31 height 31
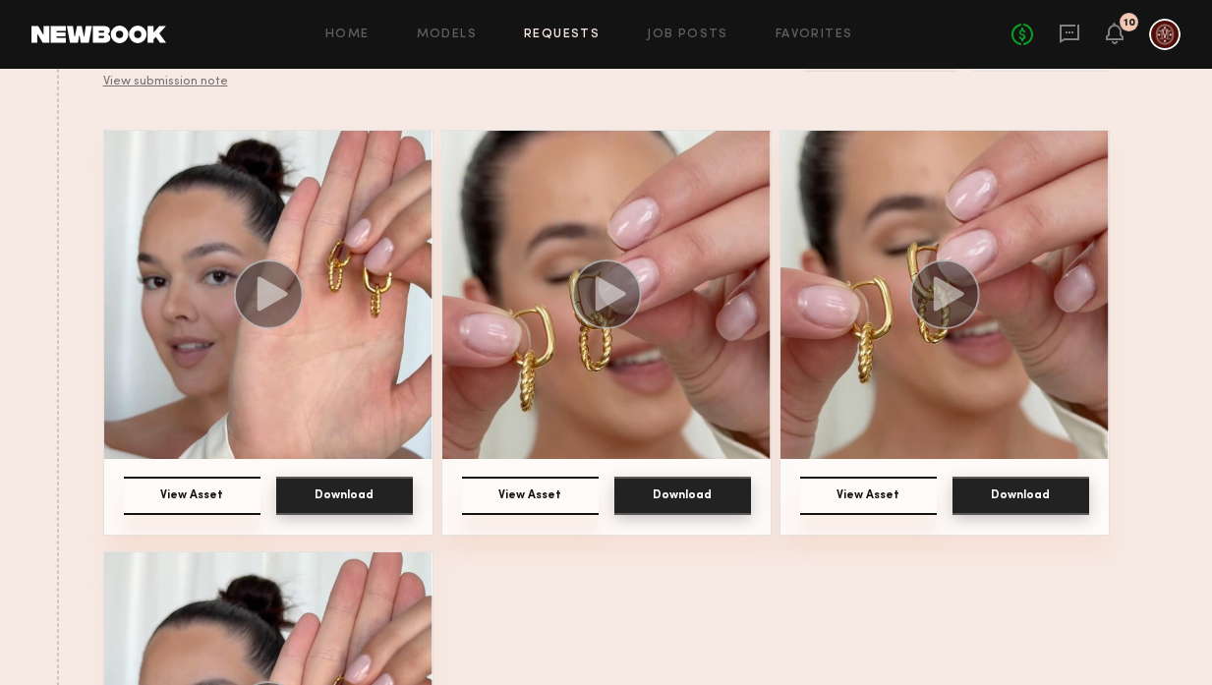
click at [367, 506] on button "Download" at bounding box center [344, 496] width 137 height 38
click at [671, 489] on button "Download" at bounding box center [682, 496] width 137 height 38
